Goal: Task Accomplishment & Management: Manage account settings

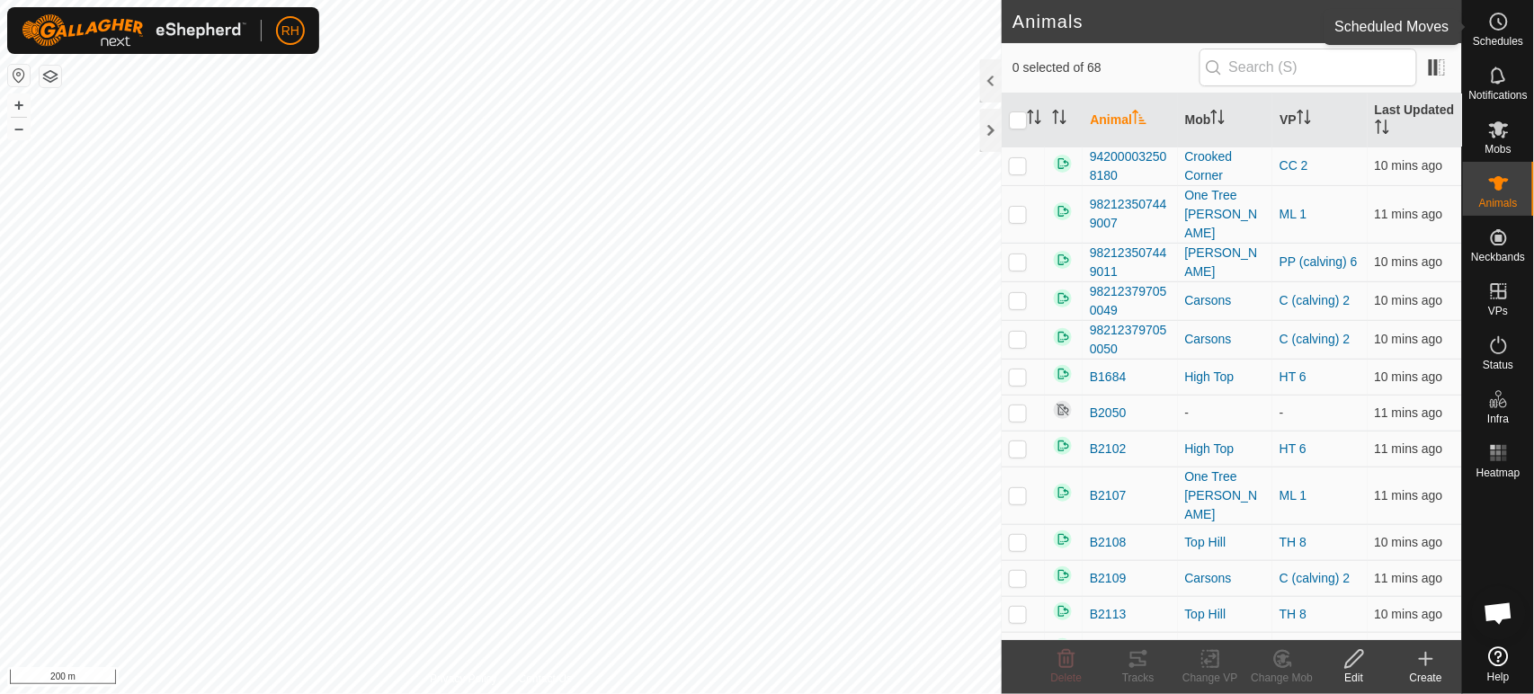
click at [1495, 25] on icon at bounding box center [1499, 22] width 22 height 22
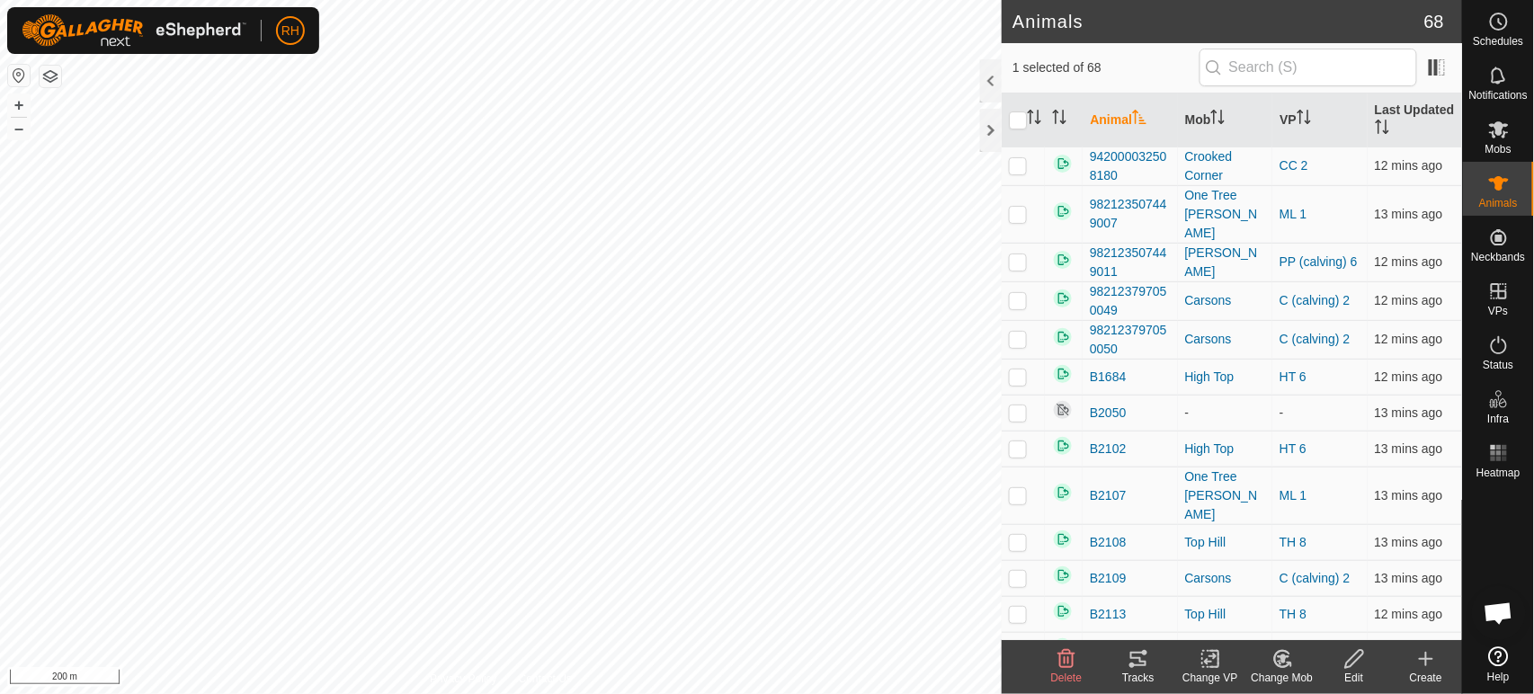
click at [1136, 660] on icon at bounding box center [1138, 659] width 22 height 22
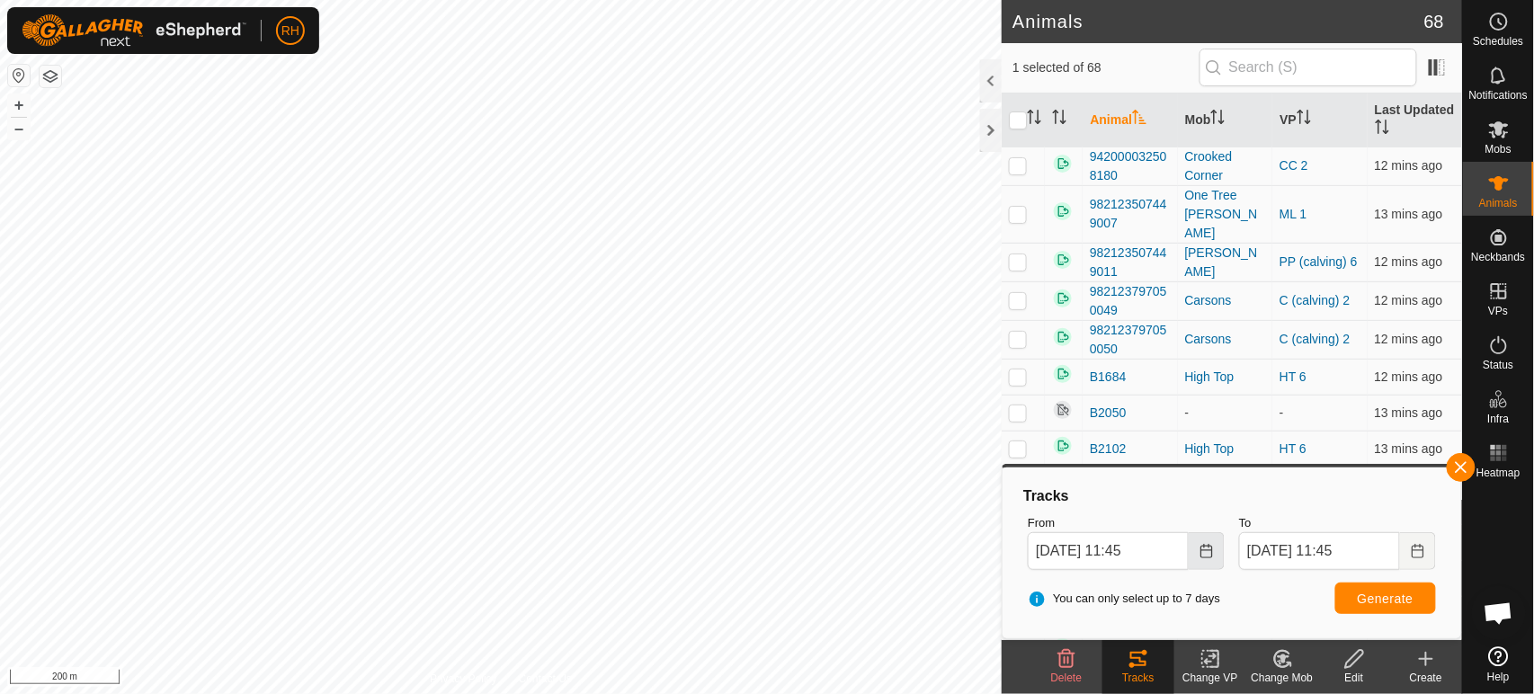
click at [1213, 553] on icon "Choose Date" at bounding box center [1206, 551] width 14 height 14
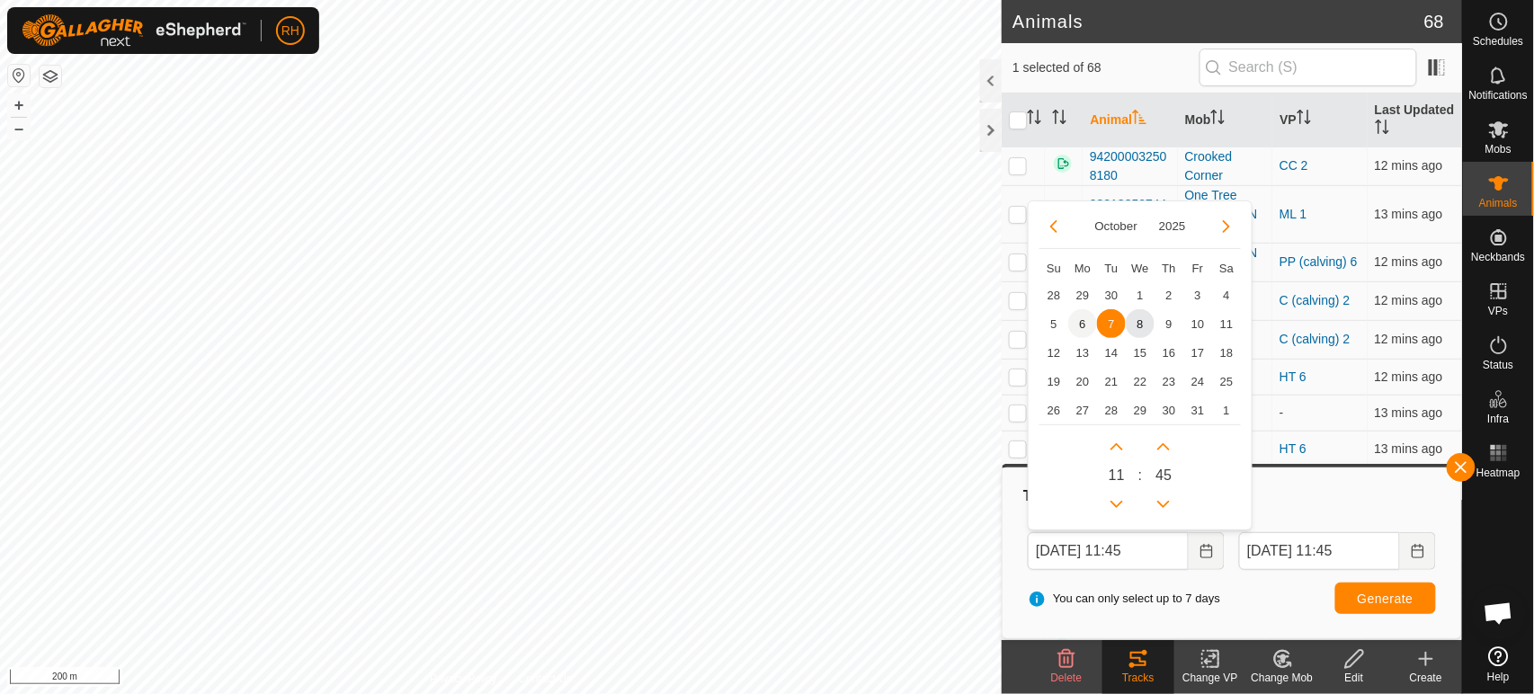
click at [1082, 319] on span "6" at bounding box center [1082, 323] width 29 height 29
type input "[DATE] 11:45"
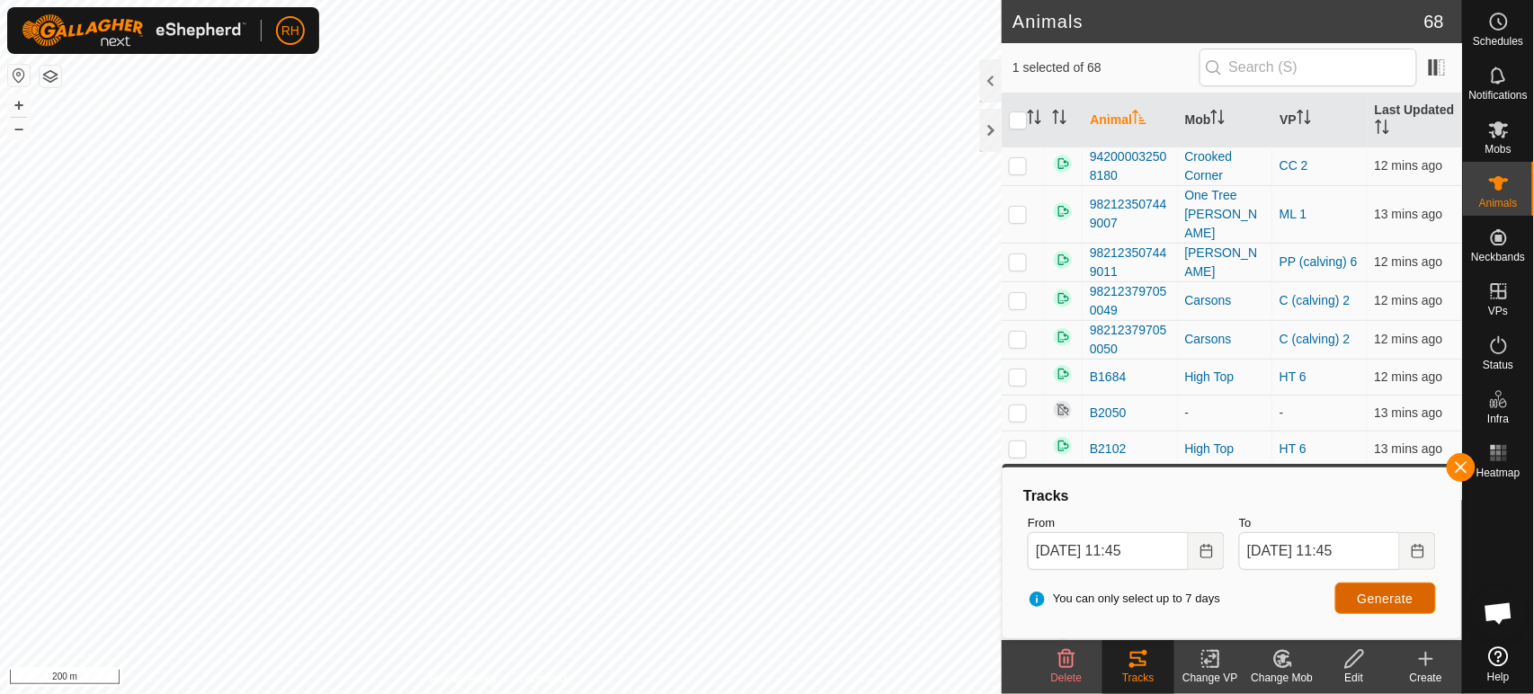
click at [1365, 599] on span "Generate" at bounding box center [1386, 599] width 56 height 14
checkbox input "true"
checkbox input "false"
click at [1385, 603] on span "Generate" at bounding box center [1386, 599] width 56 height 14
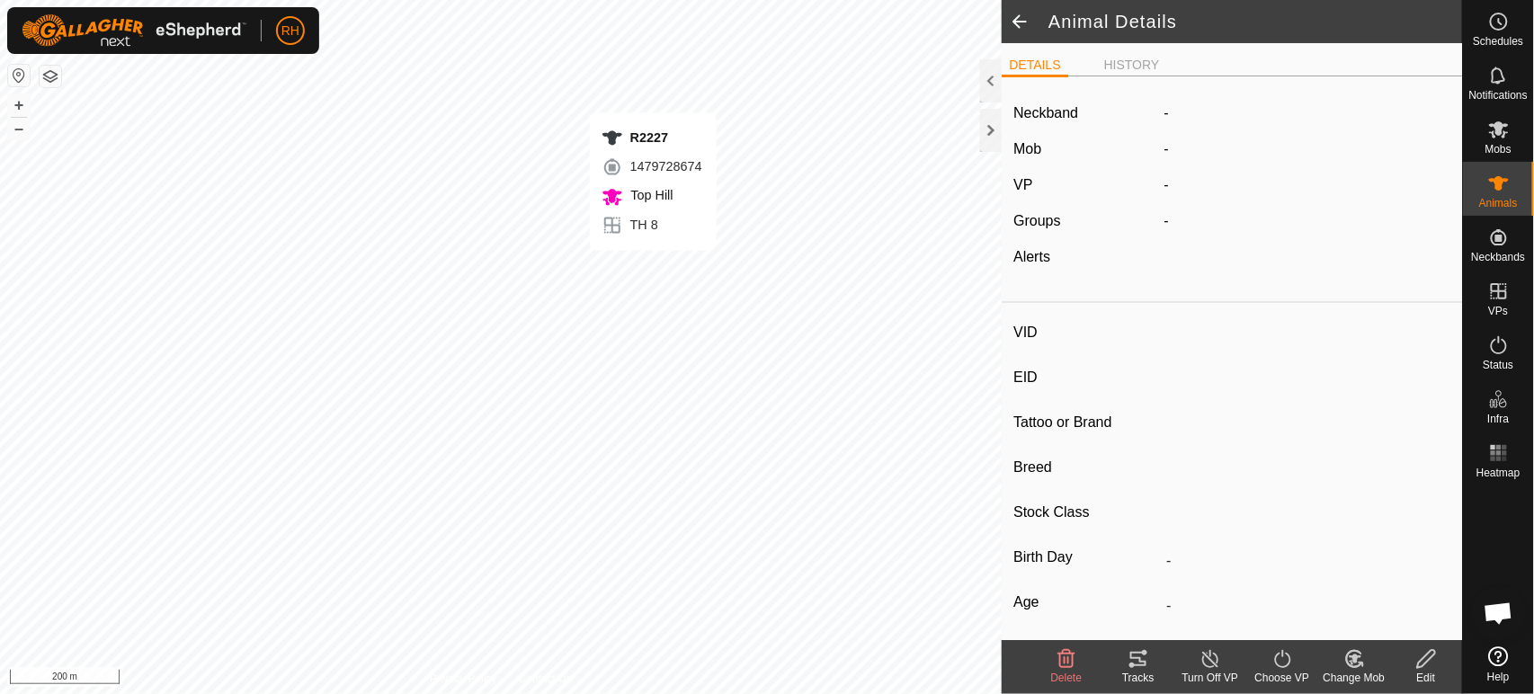
type input "R2227"
type input "982123797050071"
type input "-"
type input "Angus"
type input "Cow"
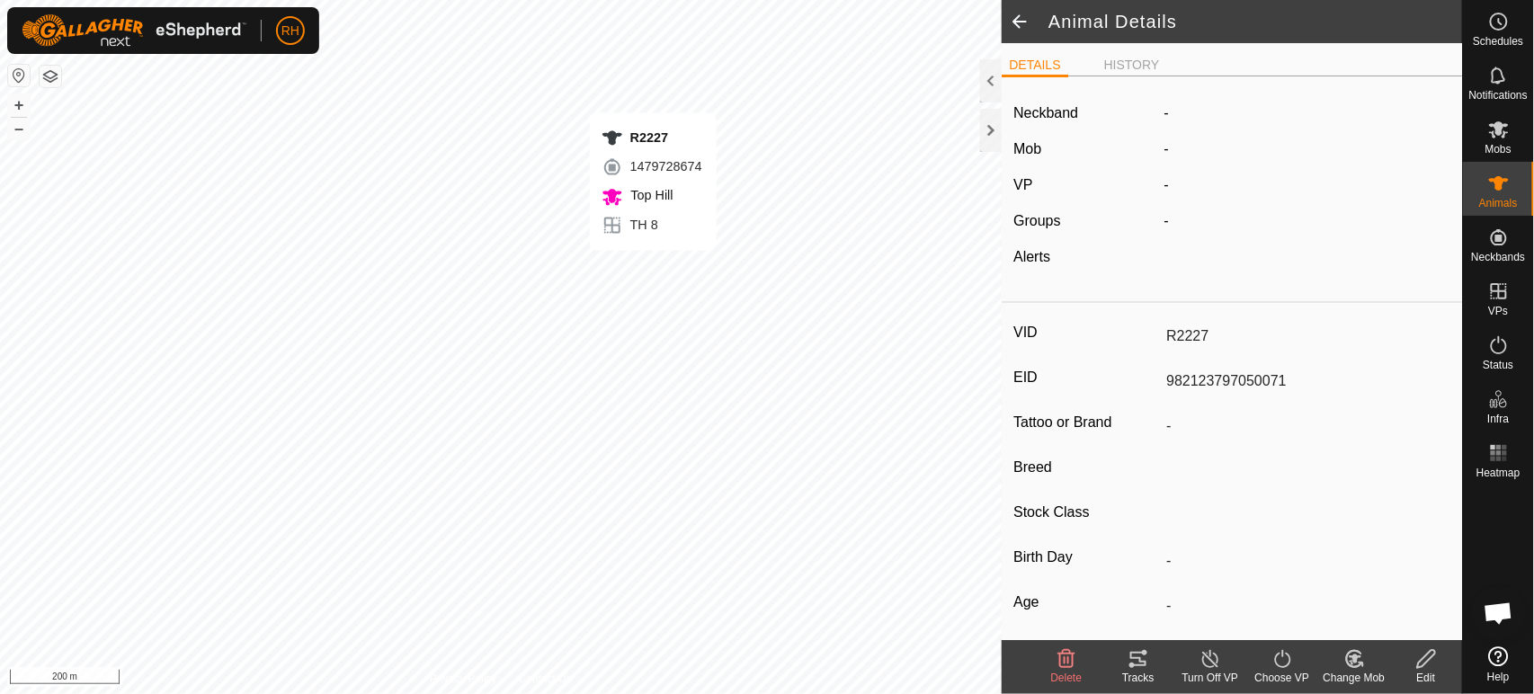
type input "10/2022"
type input "3 years"
type input "Pregnant"
type input "-1 kg"
type input "-"
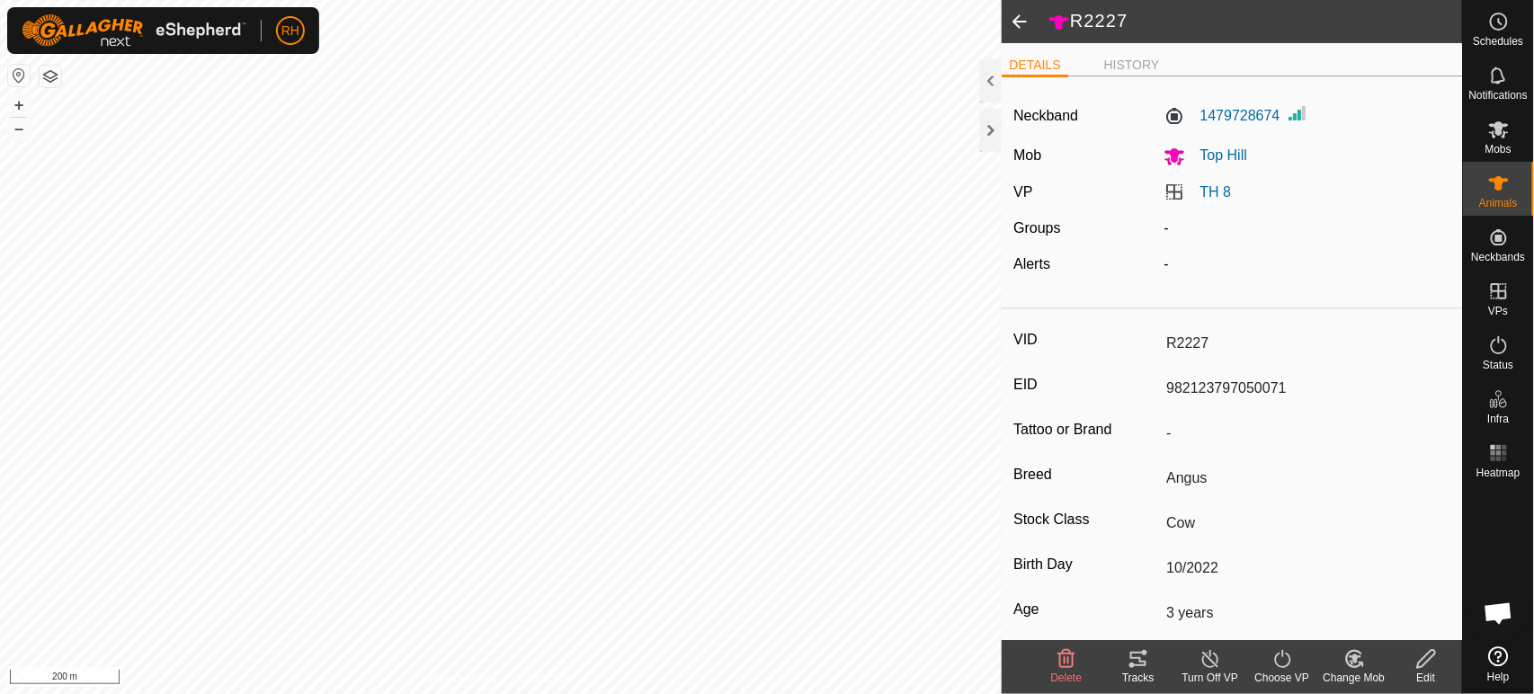
click at [1138, 658] on icon at bounding box center [1138, 659] width 16 height 14
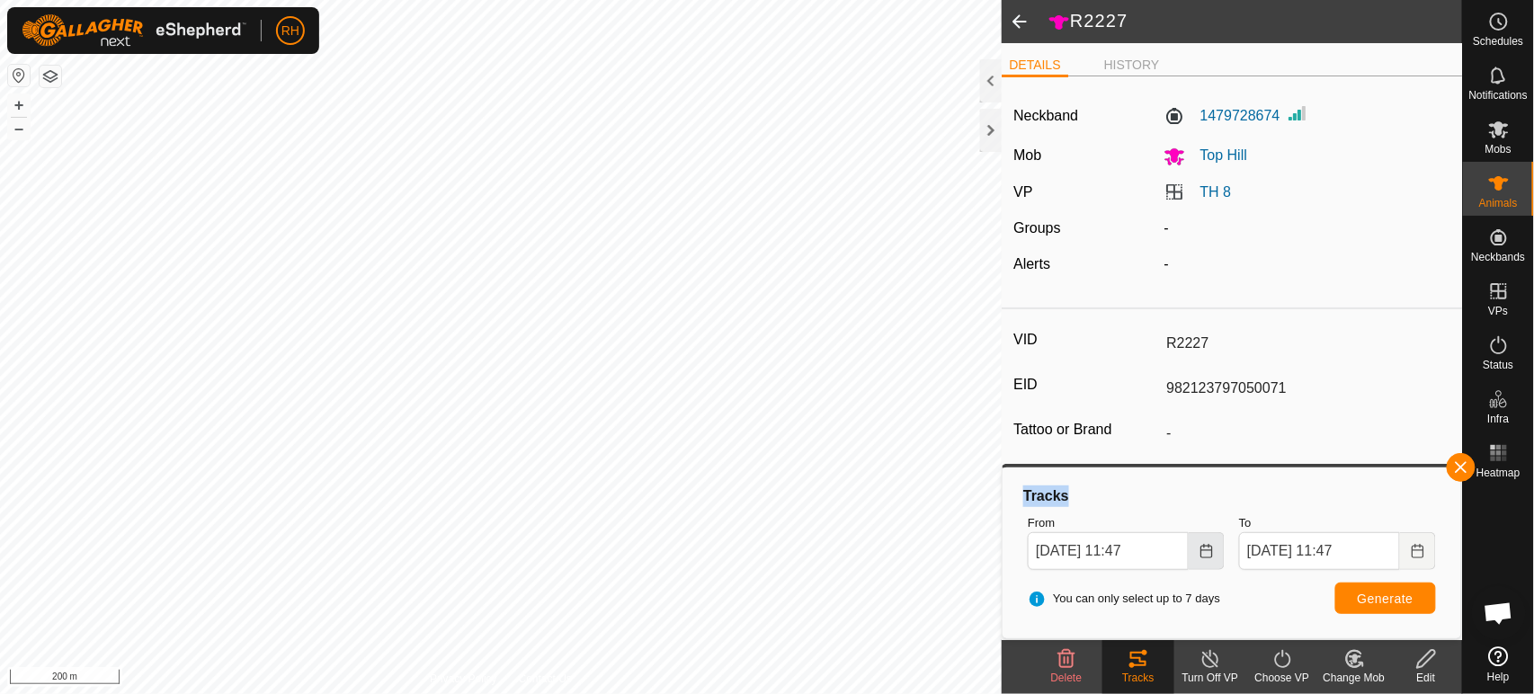
click at [1208, 547] on icon "Choose Date" at bounding box center [1206, 551] width 12 height 14
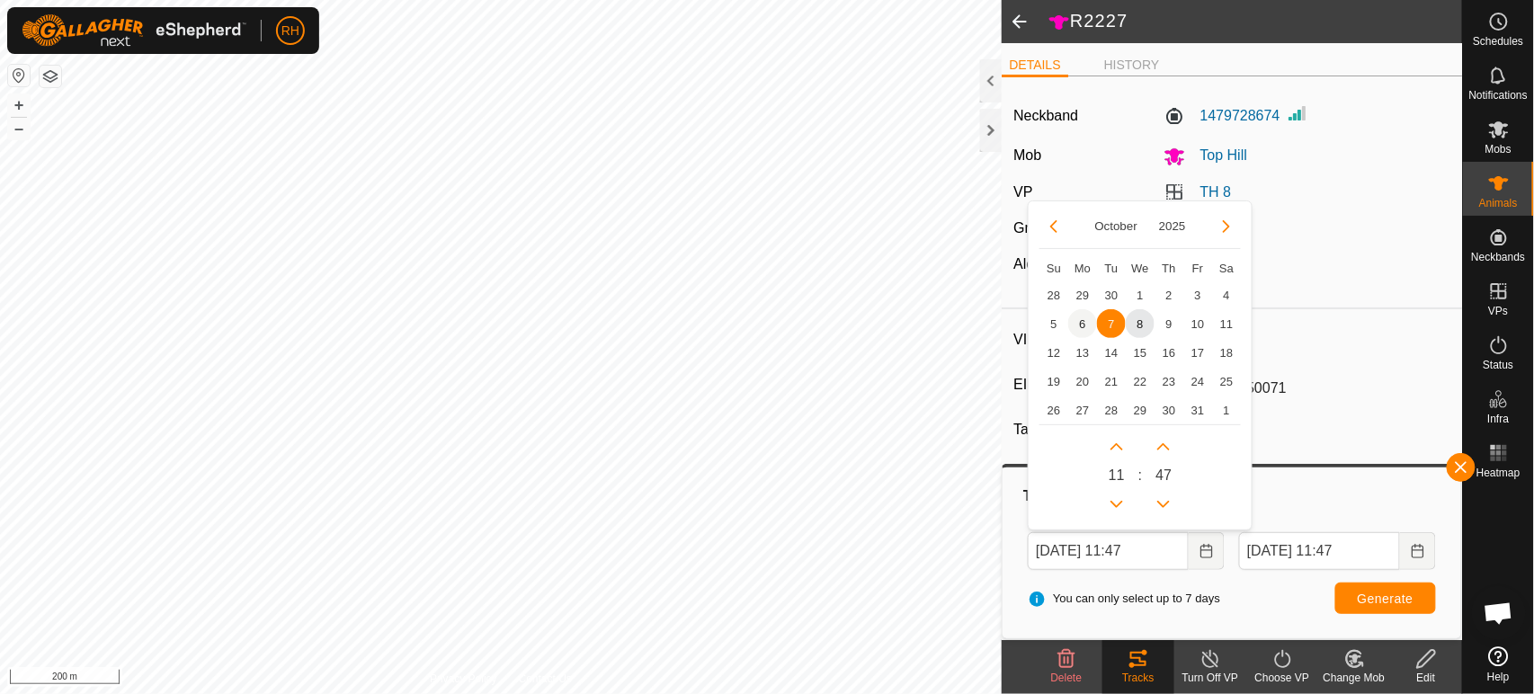
click at [1081, 318] on span "6" at bounding box center [1082, 323] width 29 height 29
type input "[DATE] 11:47"
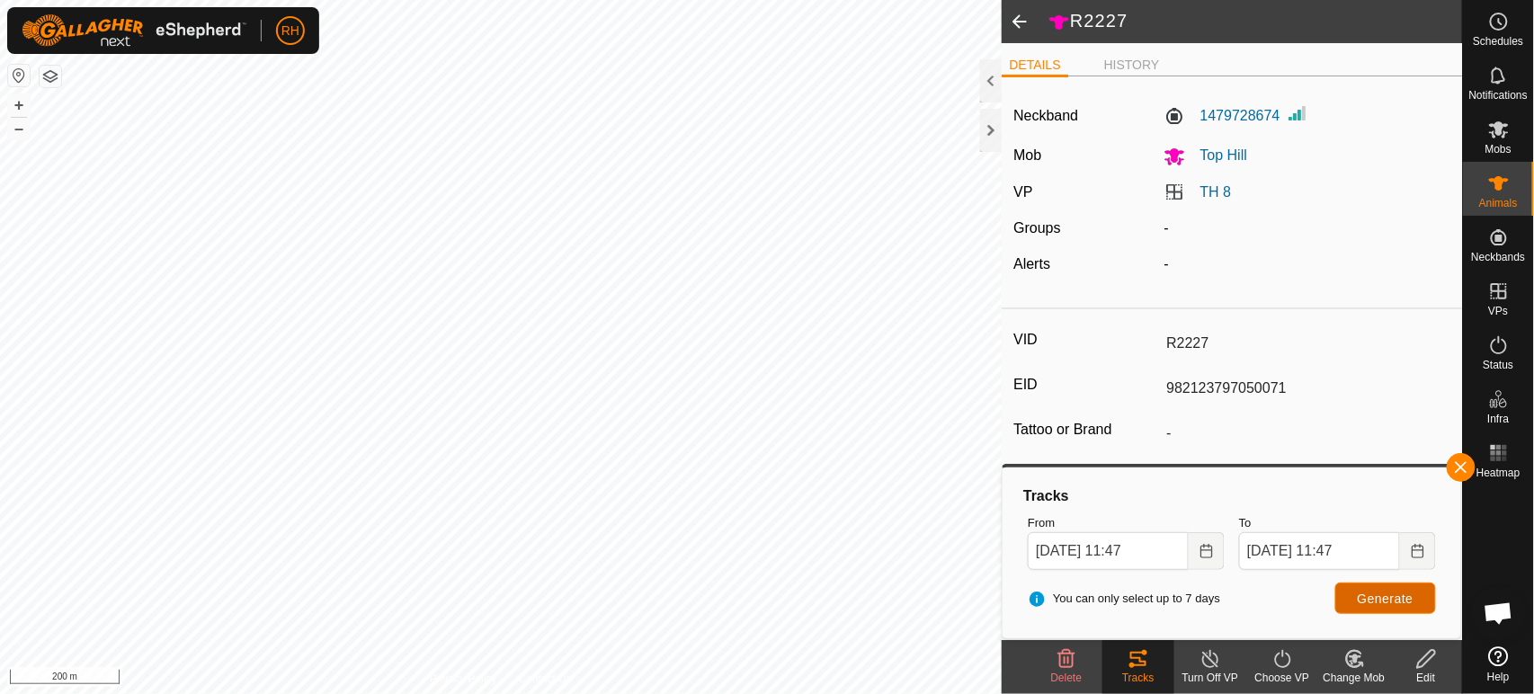
click at [1368, 595] on span "Generate" at bounding box center [1386, 599] width 56 height 14
type input "-"
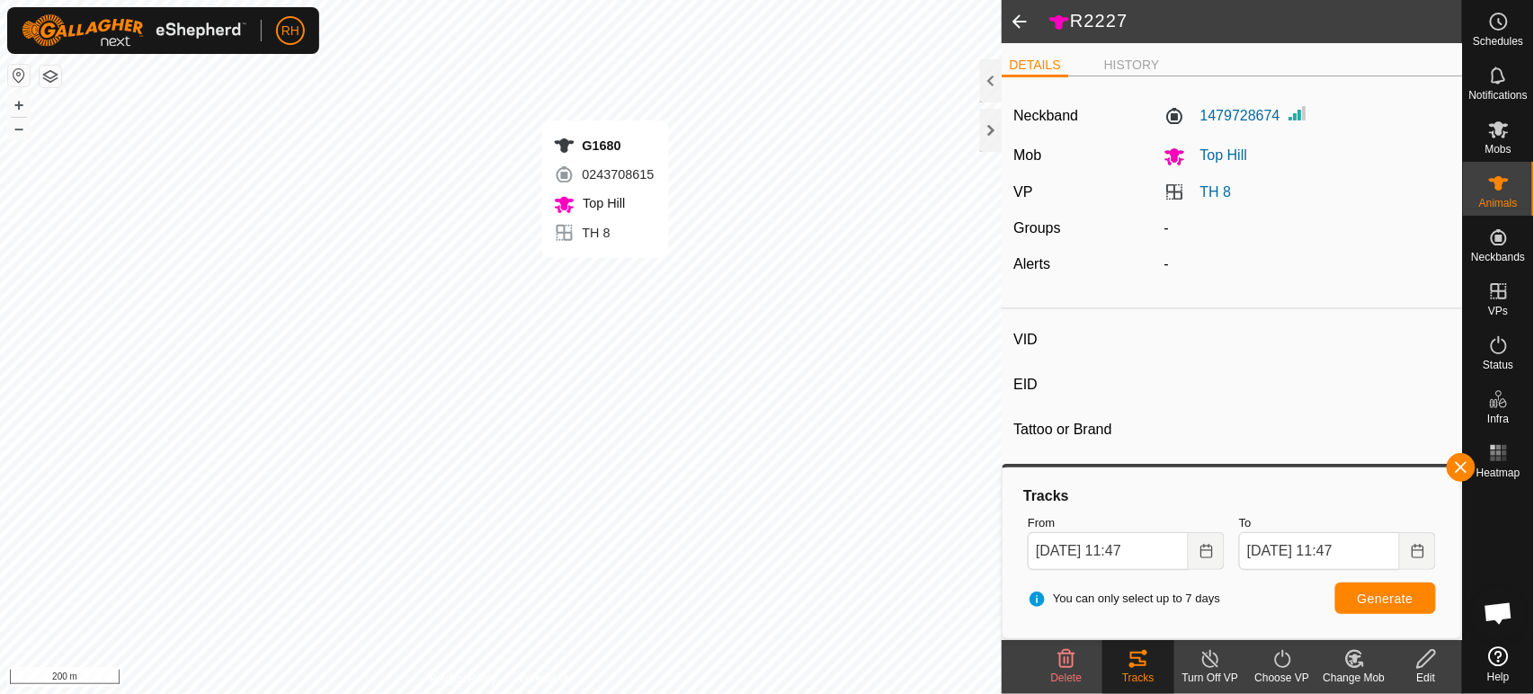
type input "G1680"
type input "982123529726226"
type input "-"
type input "Angus"
type input "Cow"
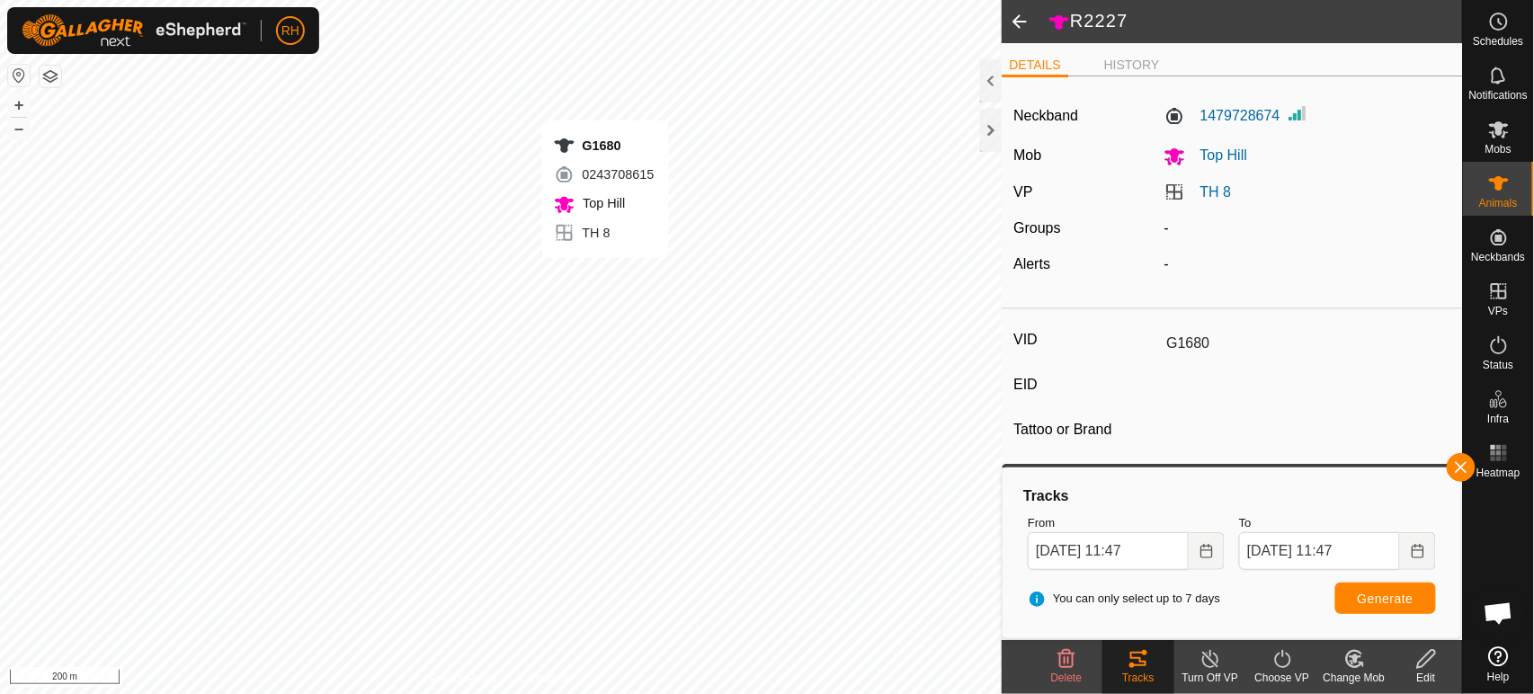
type input "10/2016"
type input "9 years 1 month"
type input "-1 kg"
type input "-"
click at [1362, 595] on span "Generate" at bounding box center [1386, 599] width 56 height 14
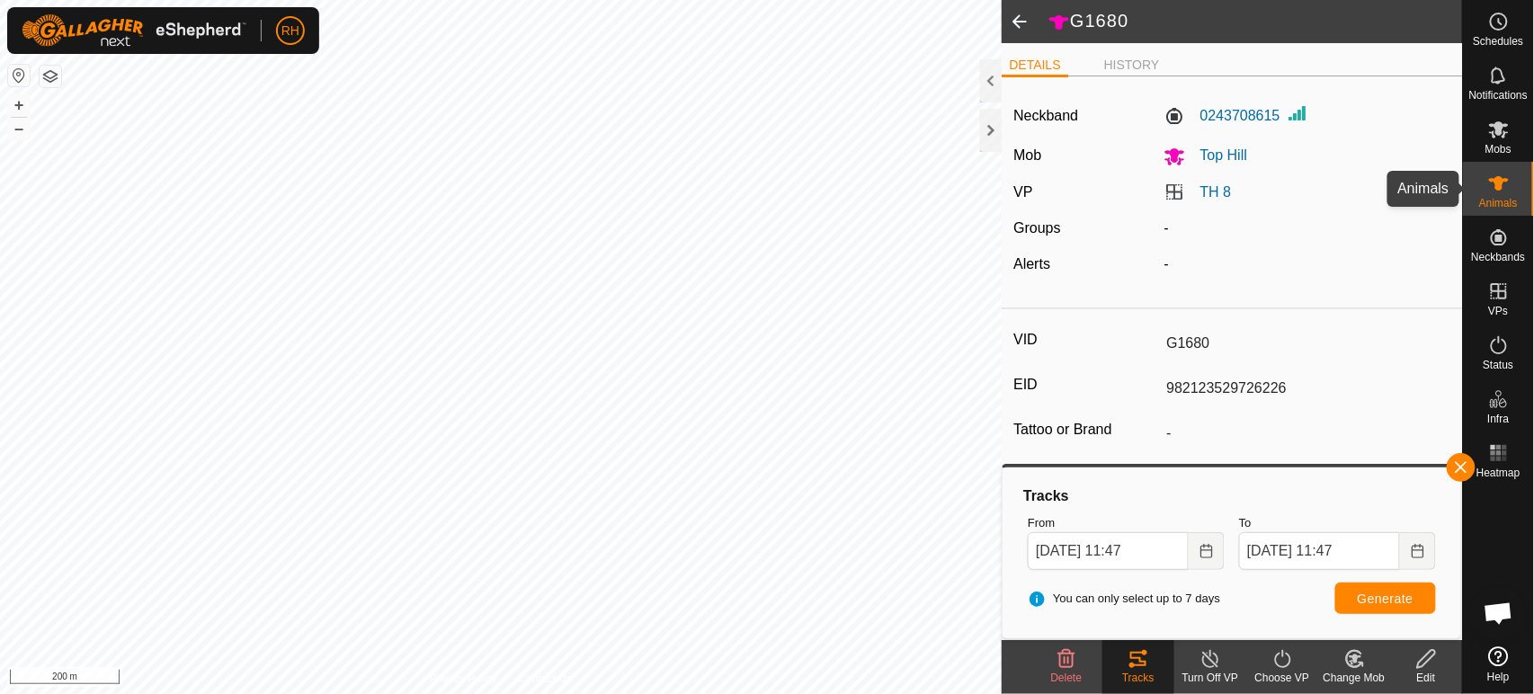
click at [1510, 190] on es-animals-svg-icon at bounding box center [1499, 183] width 32 height 29
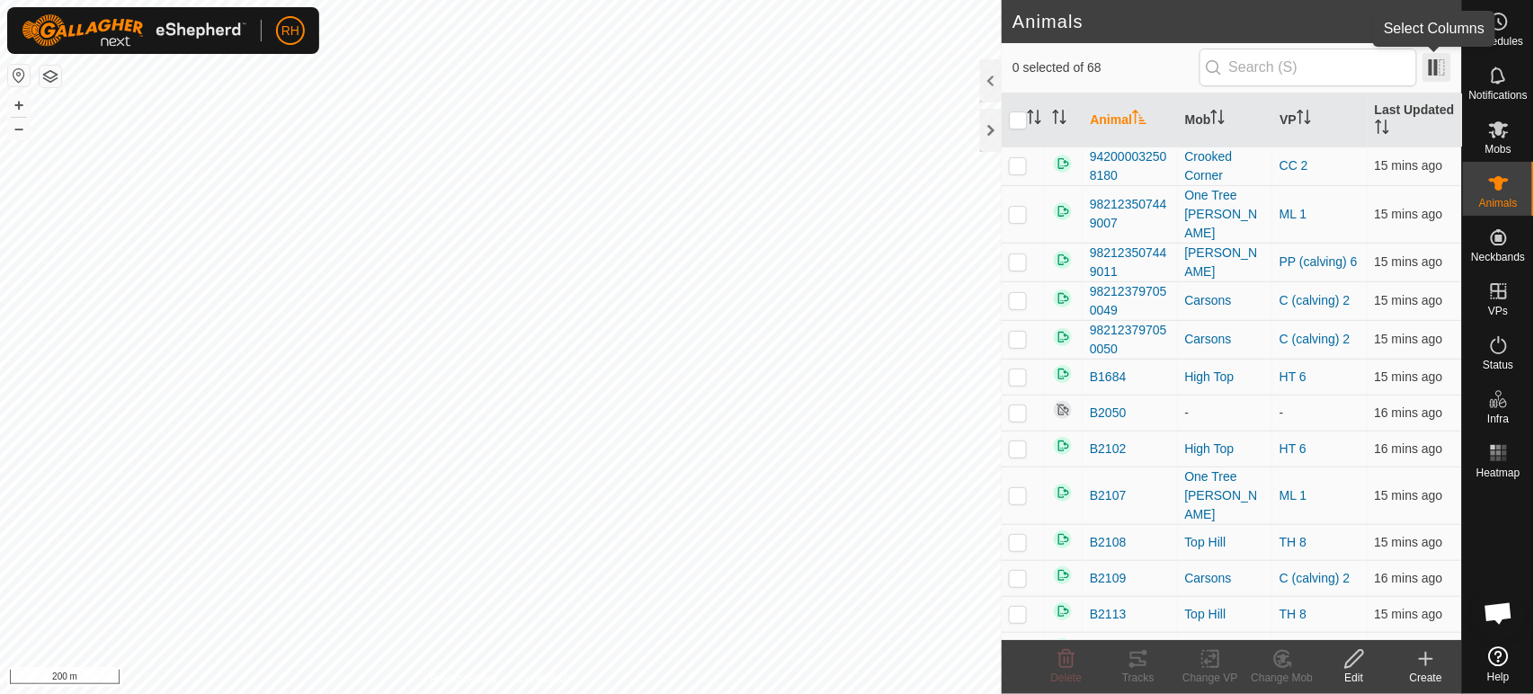
click at [1439, 66] on span at bounding box center [1436, 67] width 29 height 29
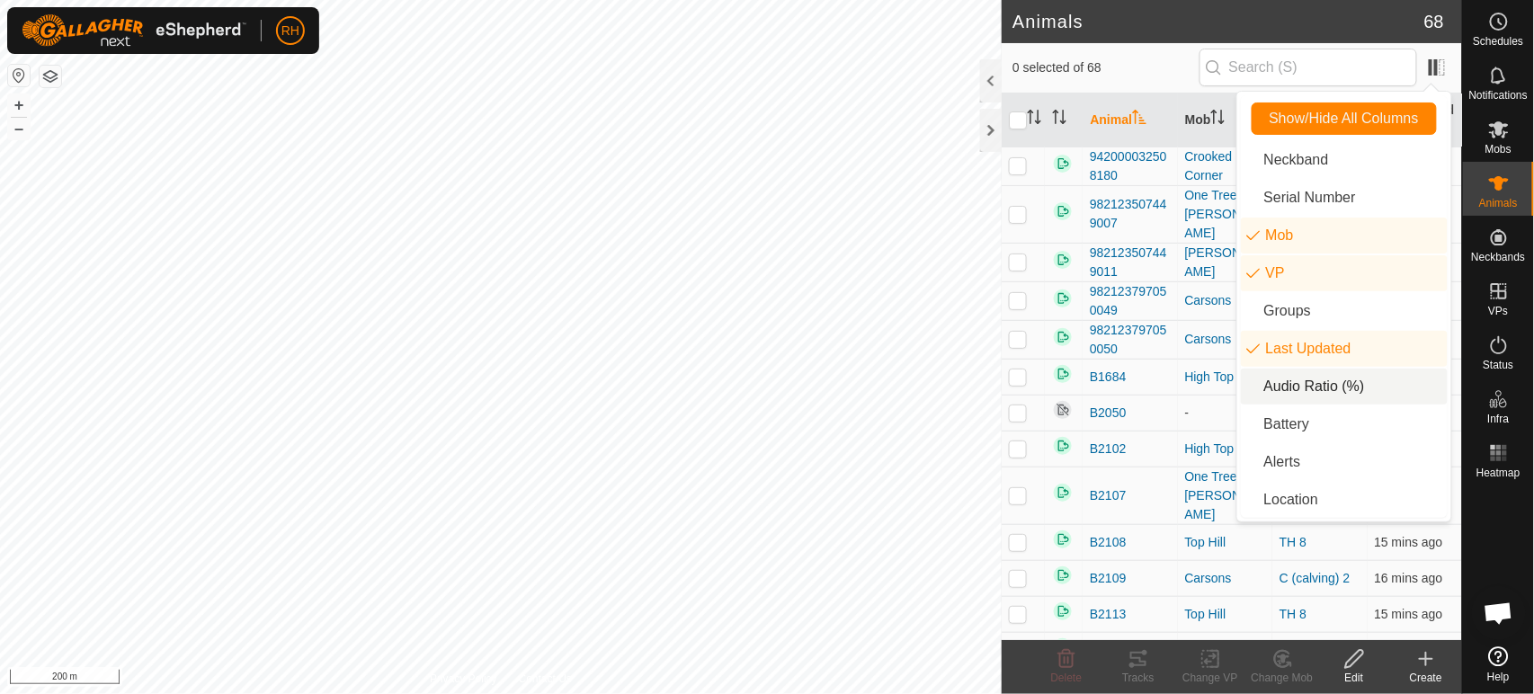
click at [1312, 383] on li "Audio Ratio (%)" at bounding box center [1344, 387] width 207 height 36
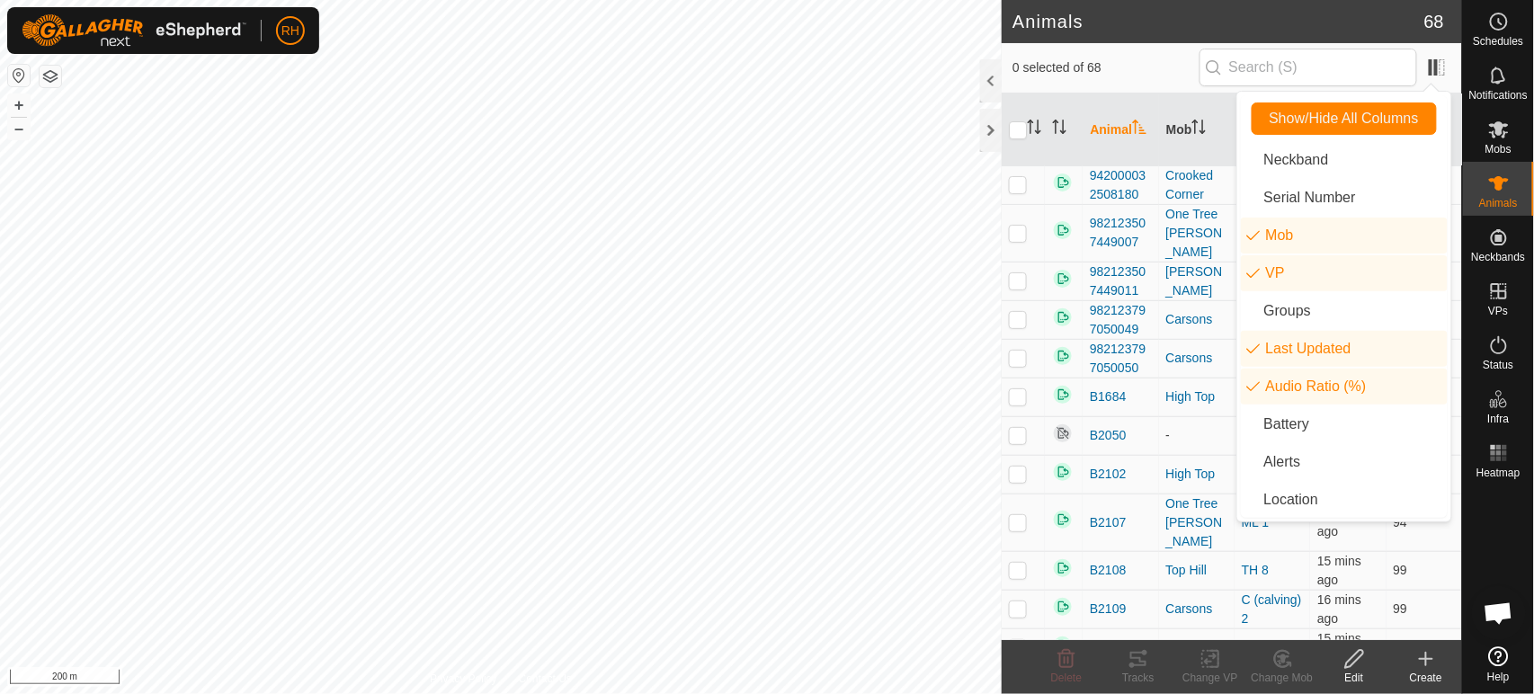
click at [1127, 63] on span "0 selected of 68" at bounding box center [1105, 67] width 186 height 19
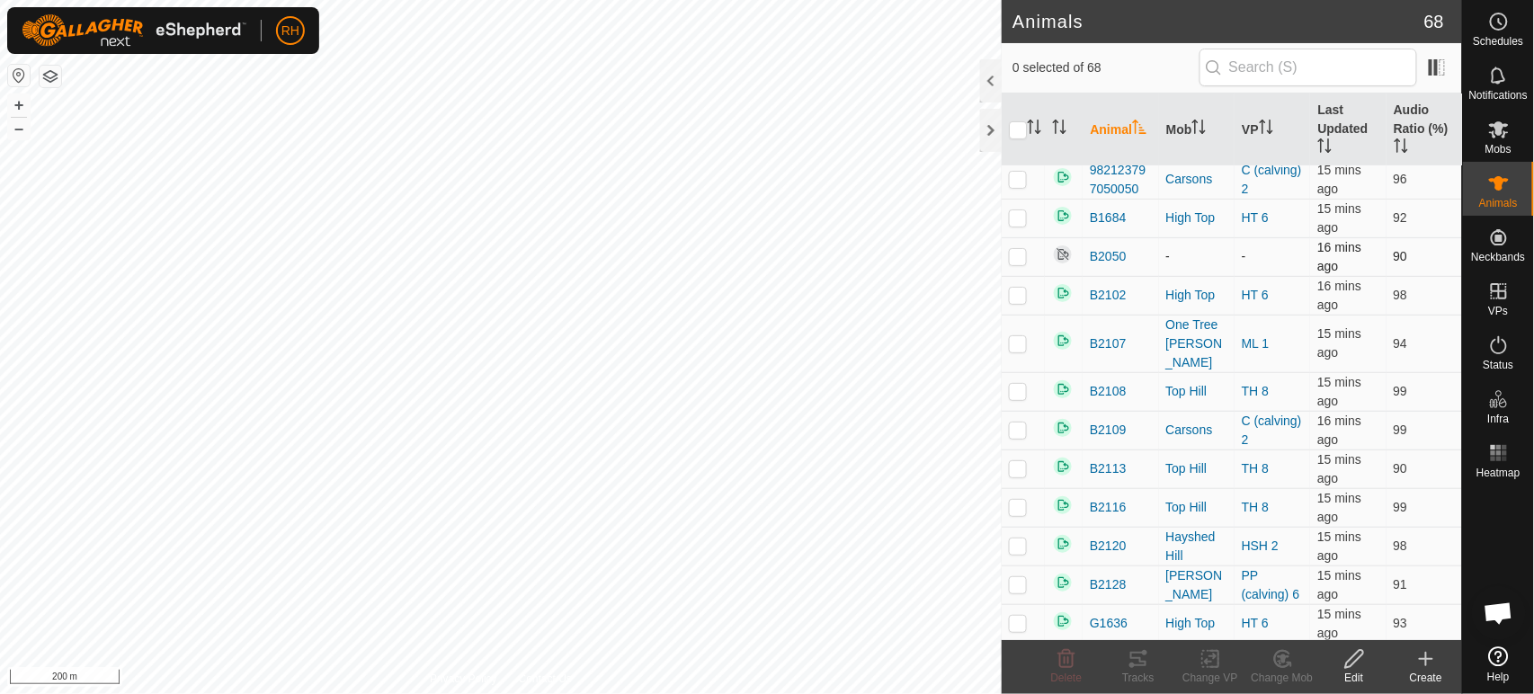
scroll to position [100, 0]
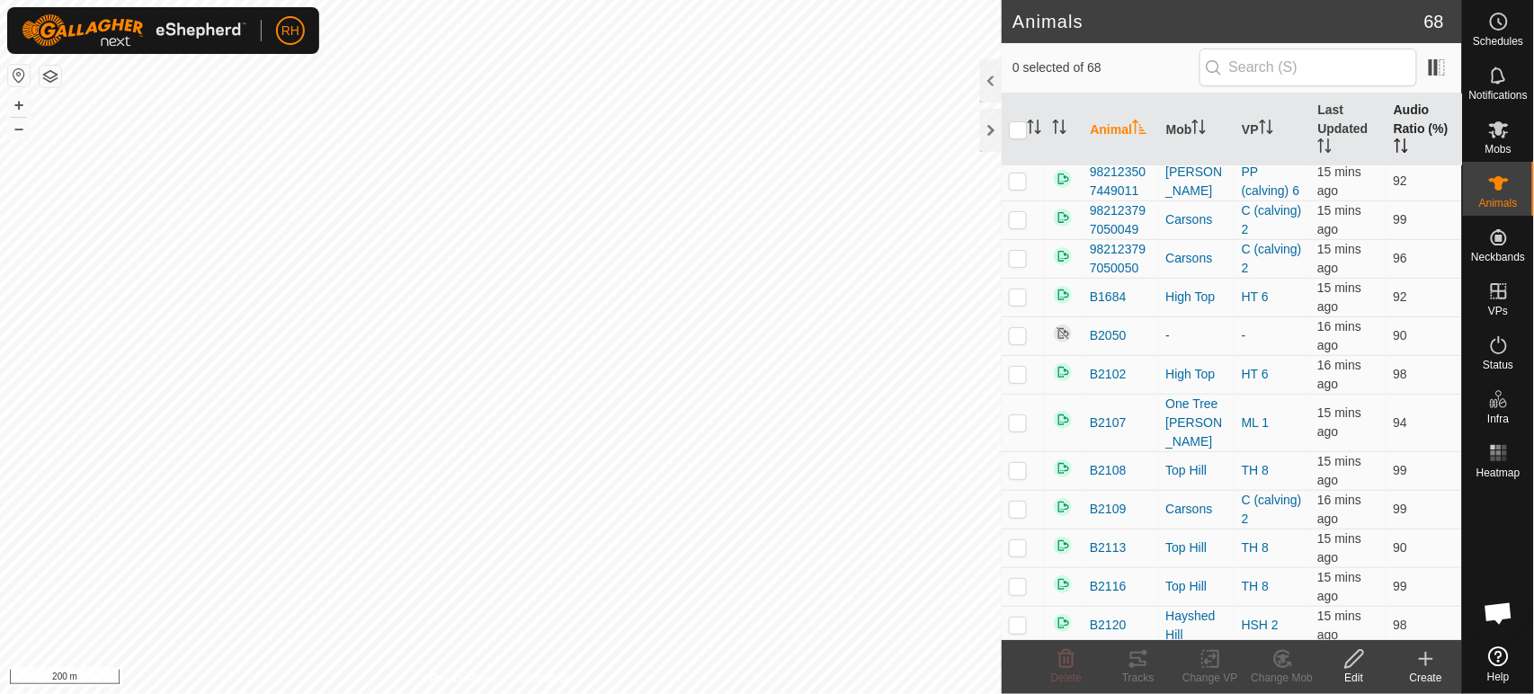
click at [1394, 141] on icon "Activate to sort" at bounding box center [1401, 145] width 14 height 14
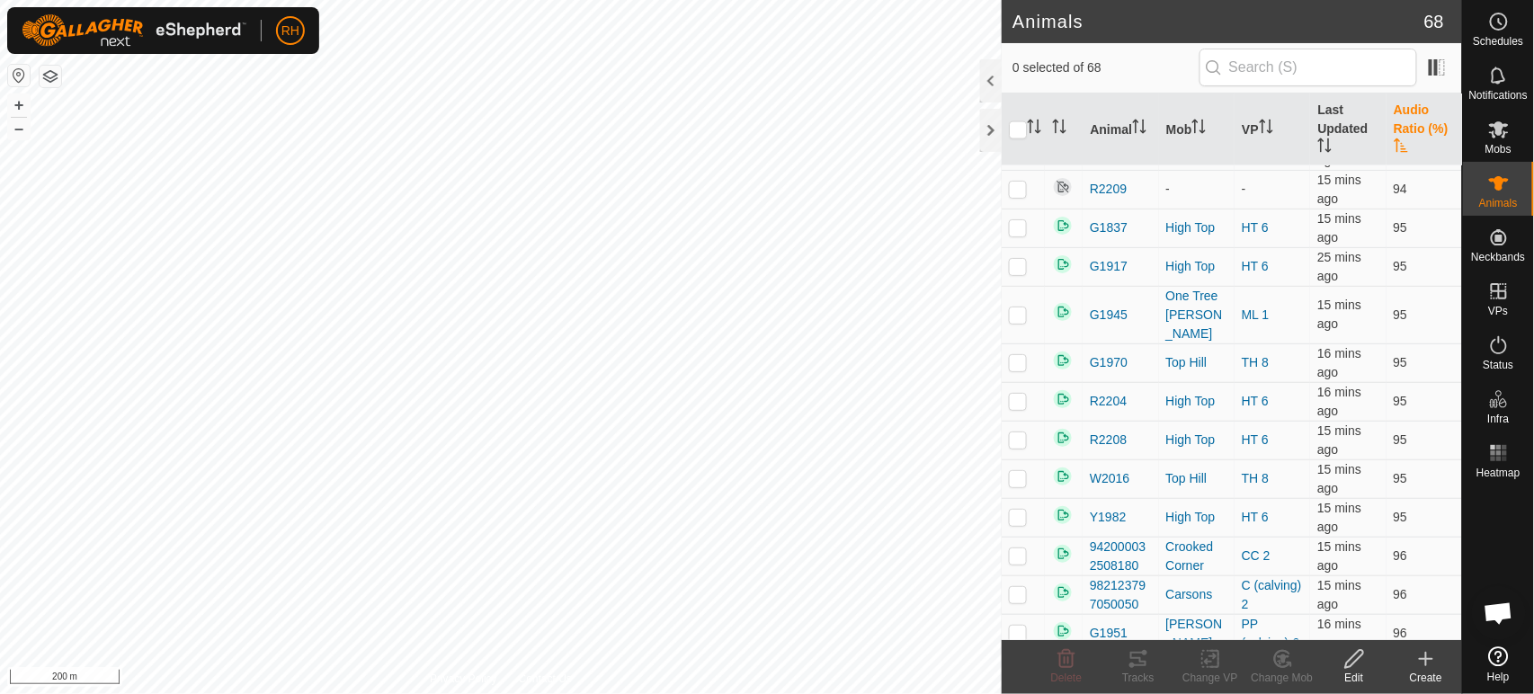
scroll to position [849, 0]
